Goal: Navigation & Orientation: Find specific page/section

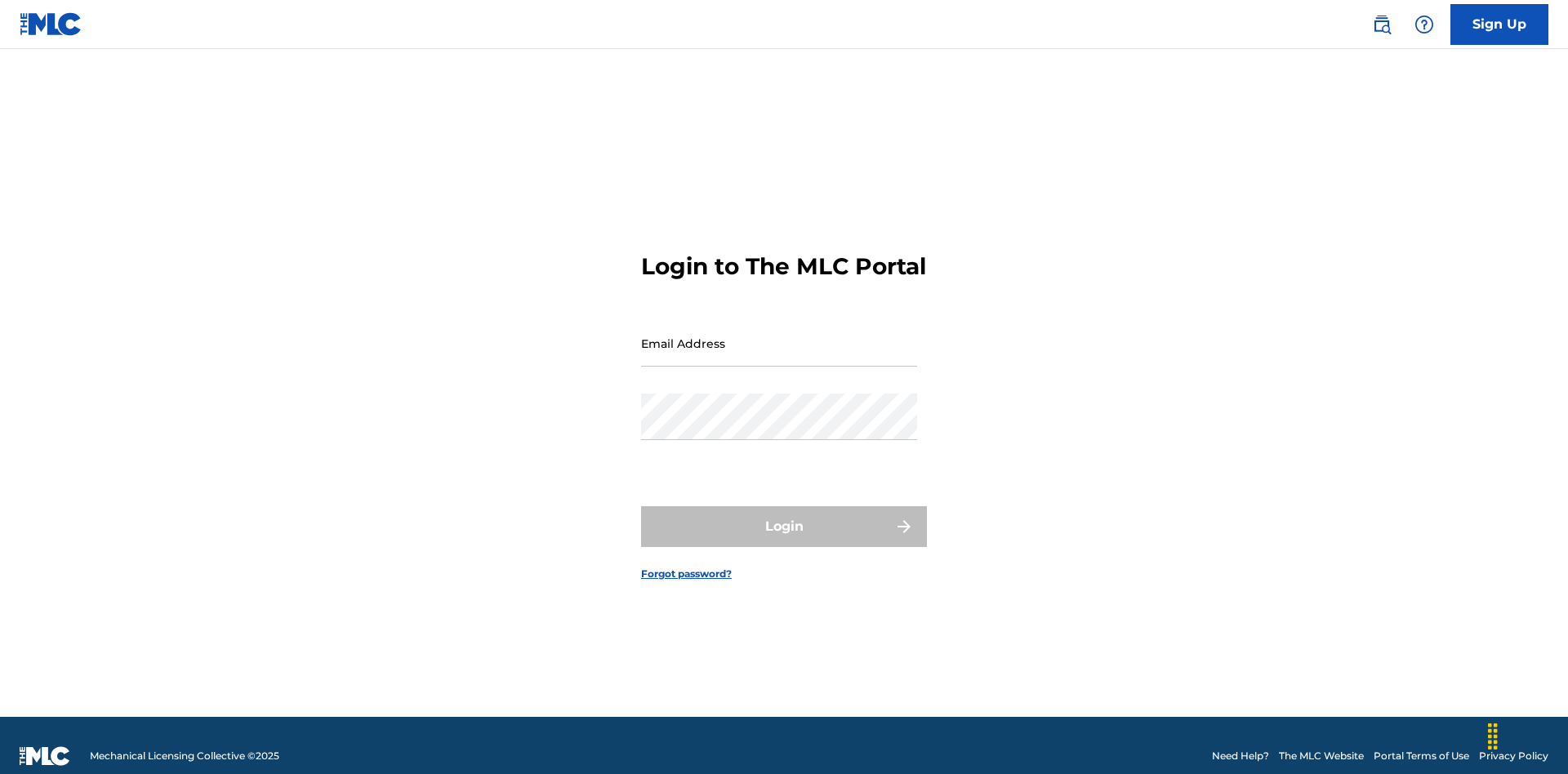
scroll to position [21, 0]
click at [779, 336] on input "Email Address" at bounding box center [778, 343] width 276 height 46
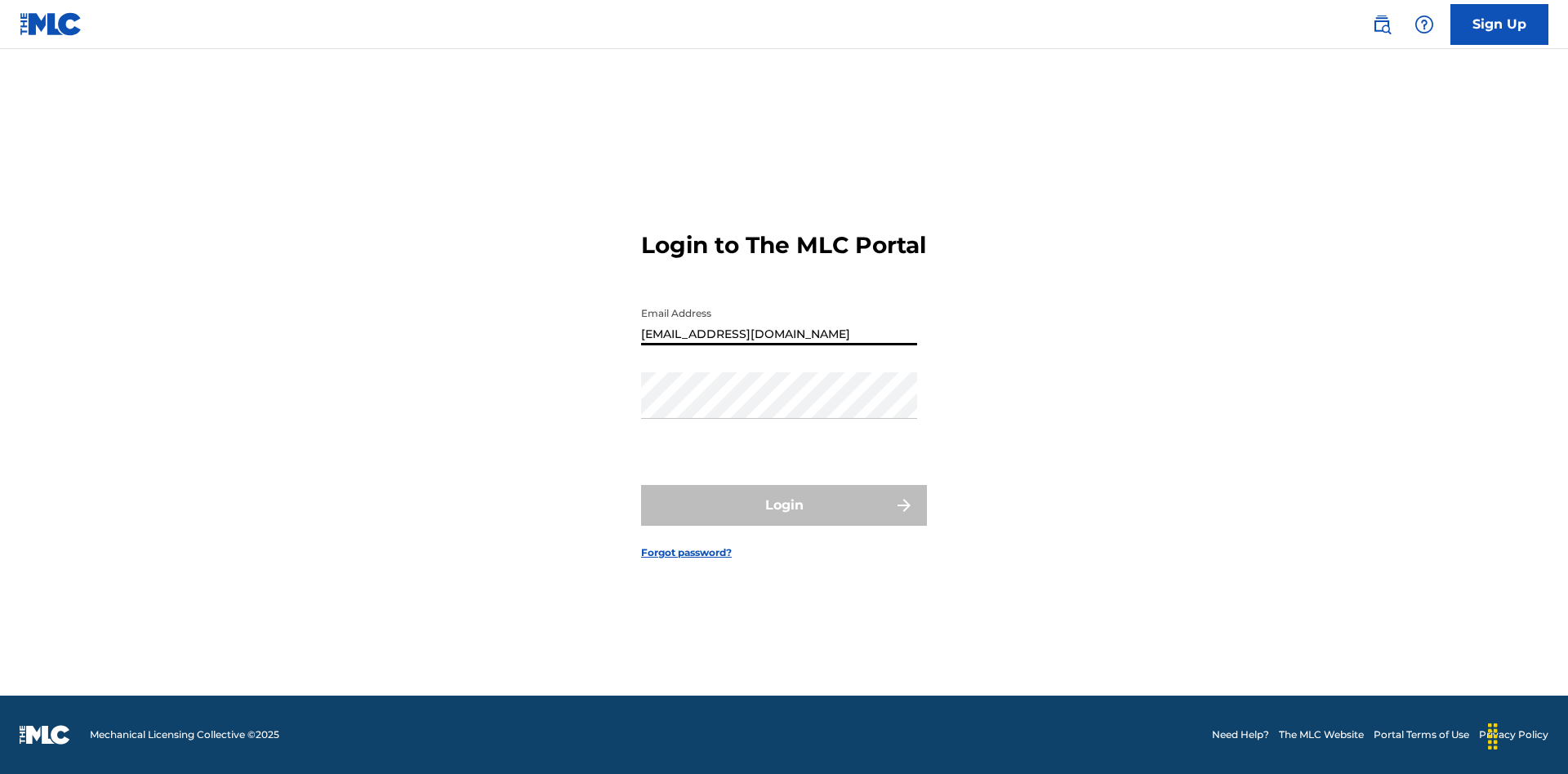
type input "[EMAIL_ADDRESS][DOMAIN_NAME]"
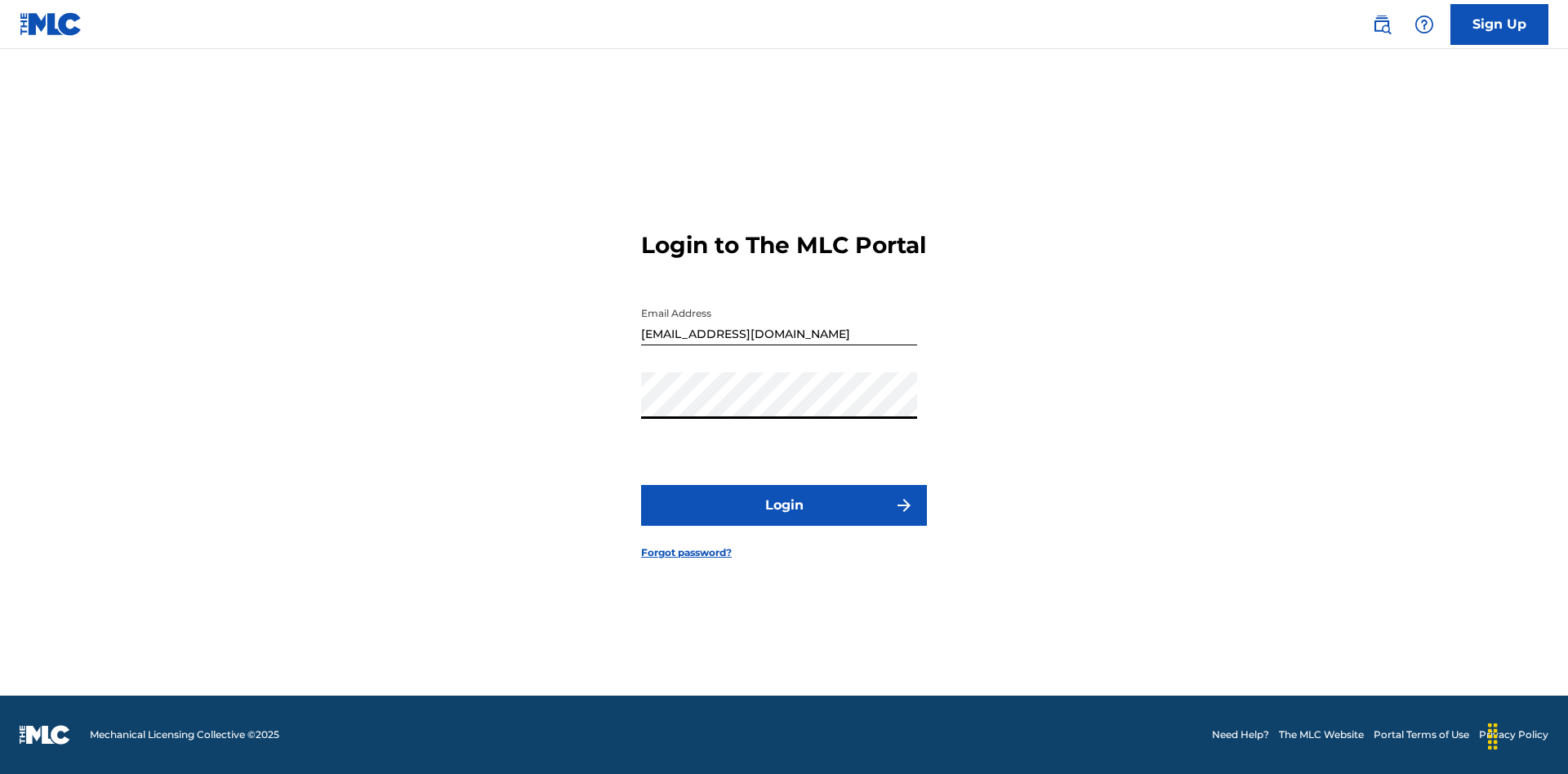
click at [784, 520] on button "Login" at bounding box center [784, 505] width 286 height 41
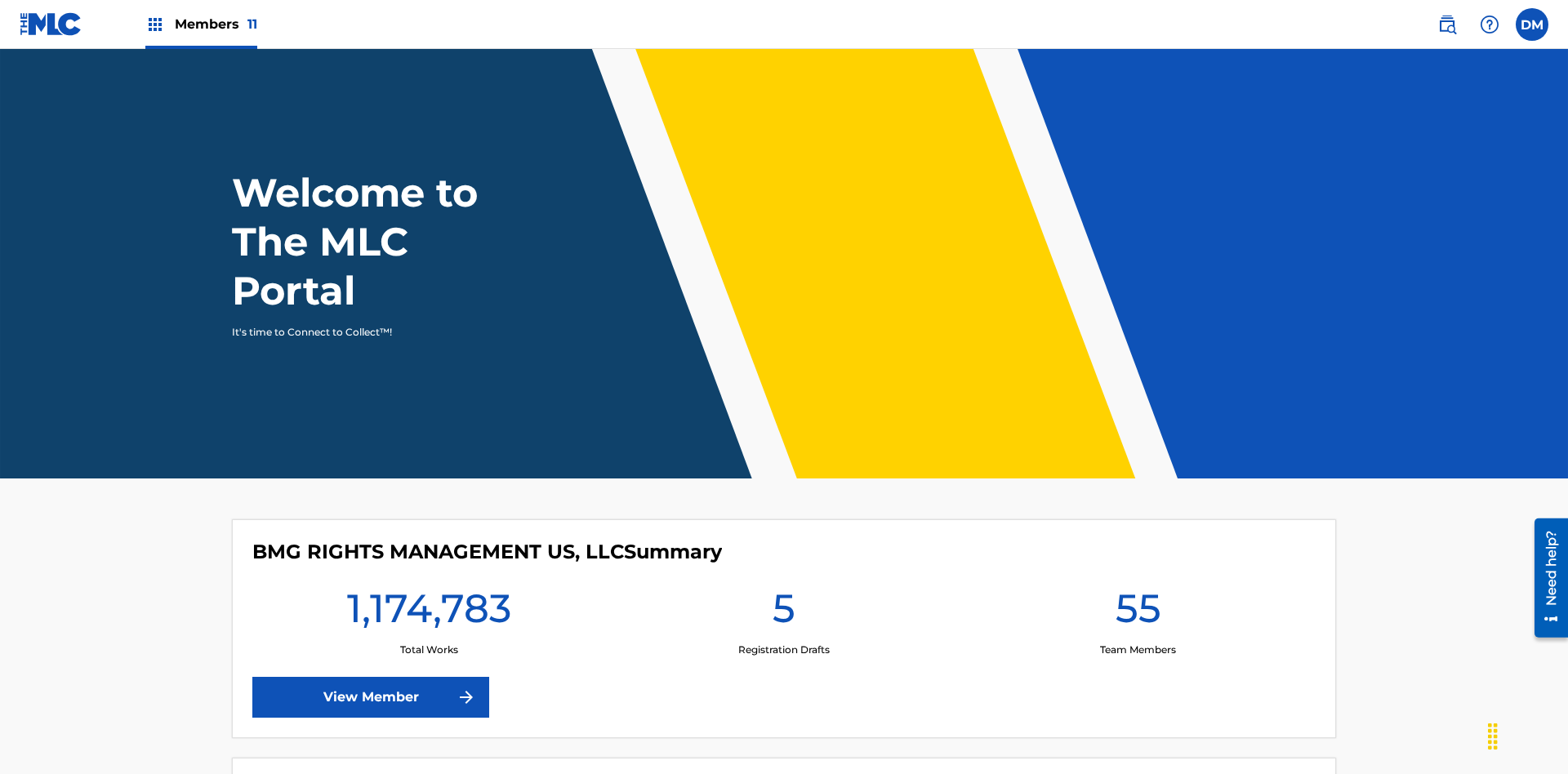
click at [201, 24] on span "Members 11" at bounding box center [216, 24] width 83 height 19
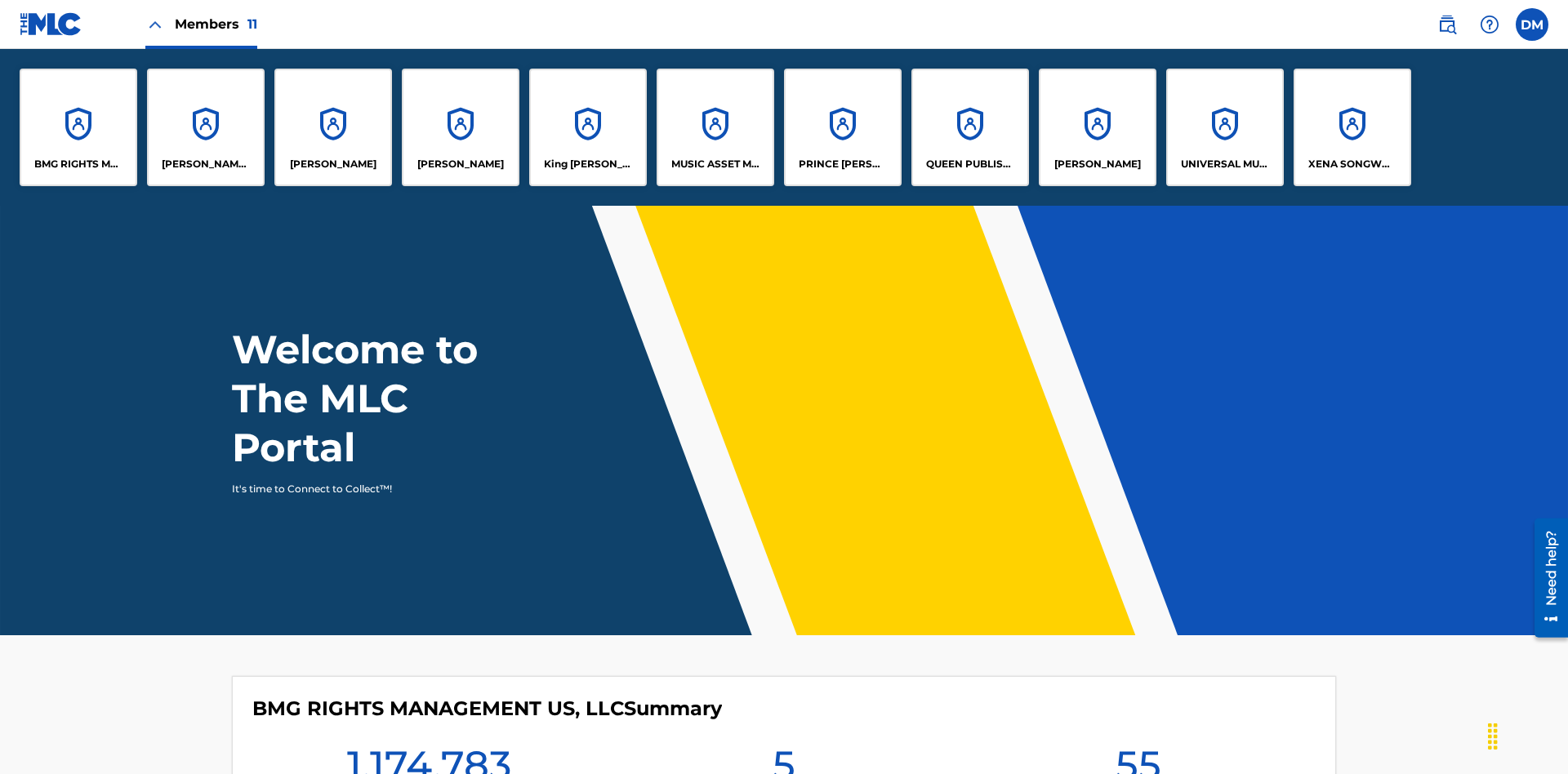
click at [1224, 165] on p "UNIVERSAL MUSIC PUB GROUP" at bounding box center [1225, 164] width 89 height 15
